Goal: Find specific page/section: Find specific page/section

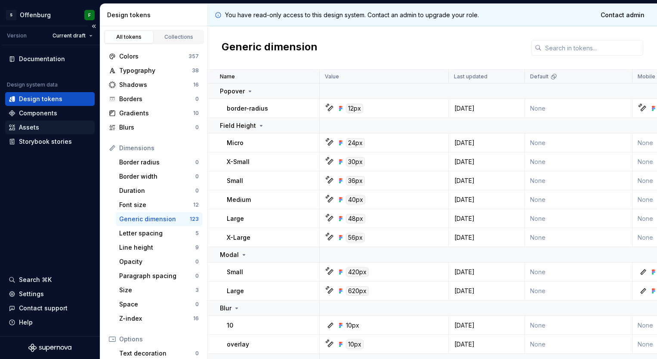
click at [34, 126] on div "Assets" at bounding box center [29, 127] width 20 height 9
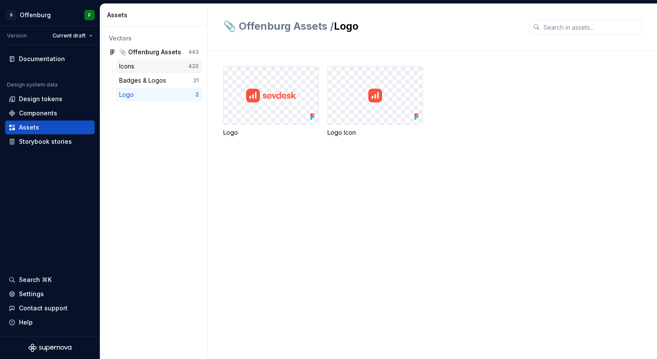
click at [157, 67] on div "Icons" at bounding box center [153, 66] width 69 height 9
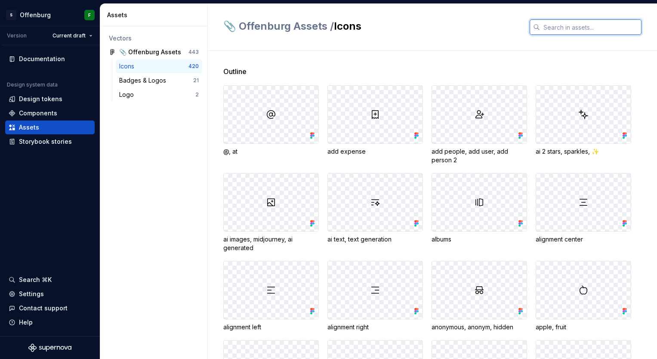
click at [580, 31] on input "text" at bounding box center [591, 26] width 102 height 15
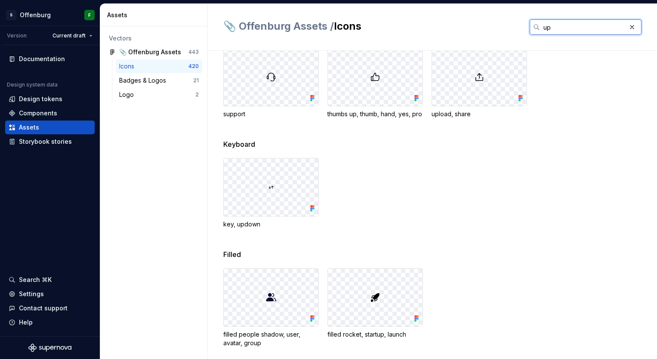
scroll to position [294, 0]
type input "up"
click at [261, 194] on div at bounding box center [271, 186] width 95 height 58
